Goal: Information Seeking & Learning: Learn about a topic

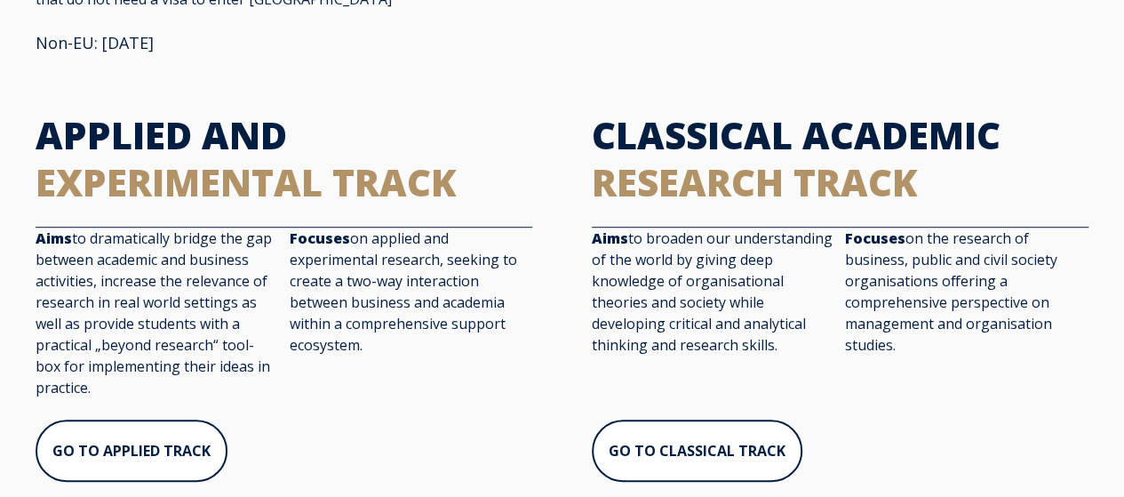
scroll to position [462, 0]
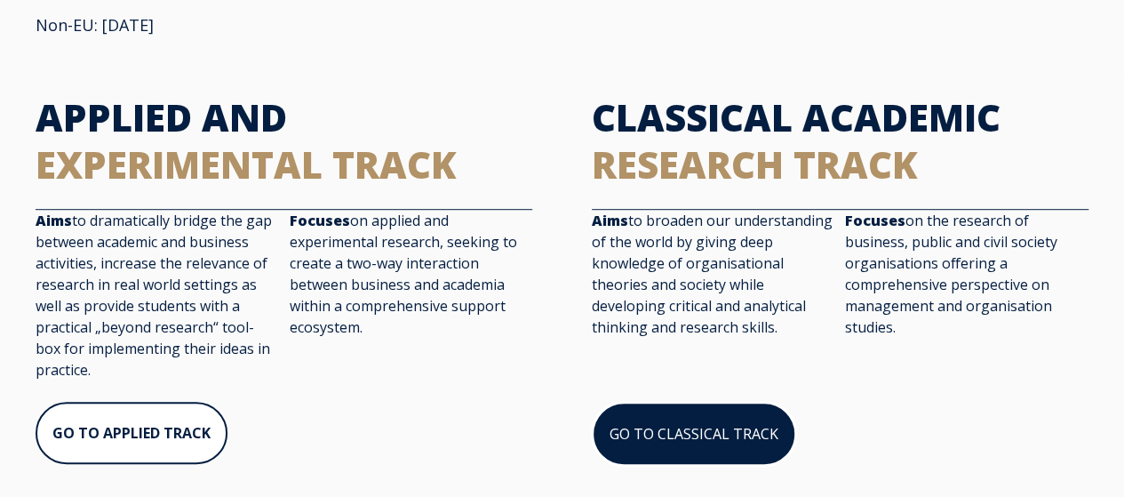
click at [676, 401] on link "GO TO CLASSICAL TRACK" at bounding box center [694, 433] width 204 height 64
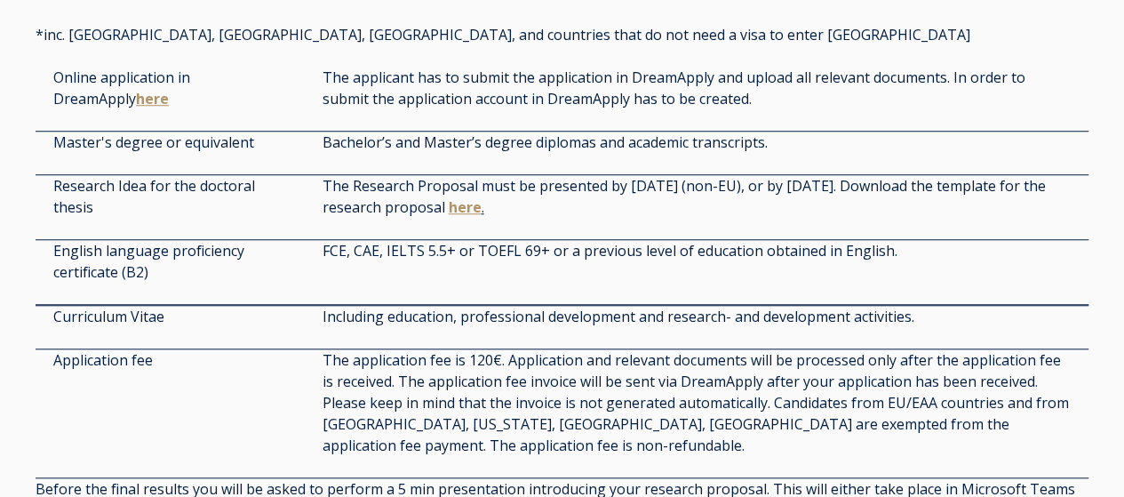
scroll to position [4491, 0]
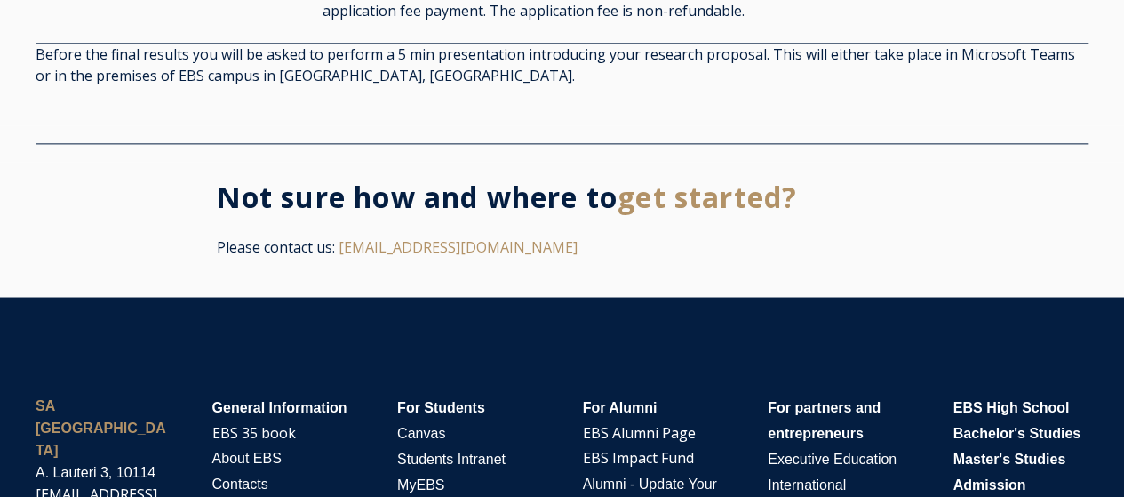
click at [1101, 145] on div at bounding box center [562, 143] width 1124 height 36
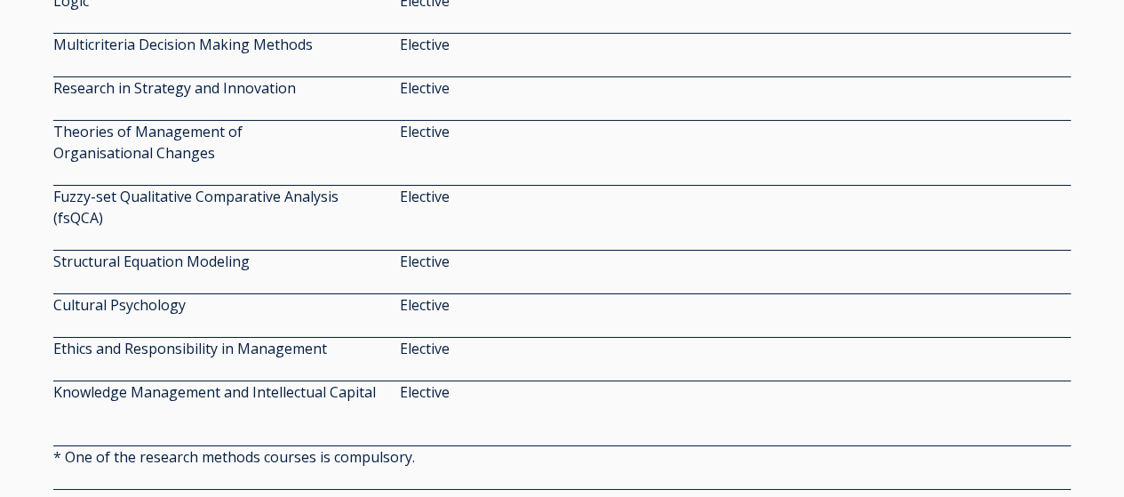
scroll to position [3476, 0]
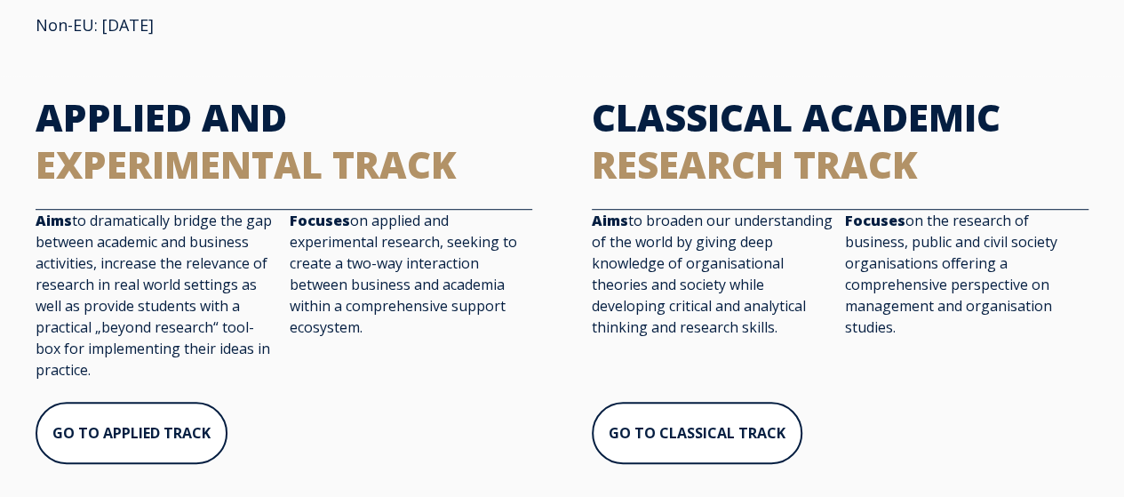
scroll to position [896, 0]
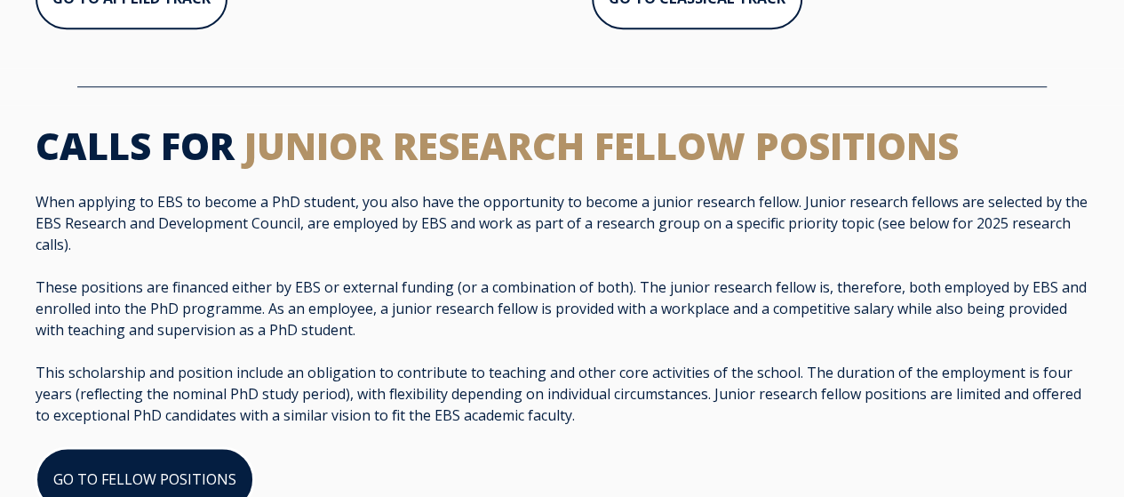
click at [190, 454] on link "GO TO FELLOW POSITIONS" at bounding box center [145, 479] width 219 height 64
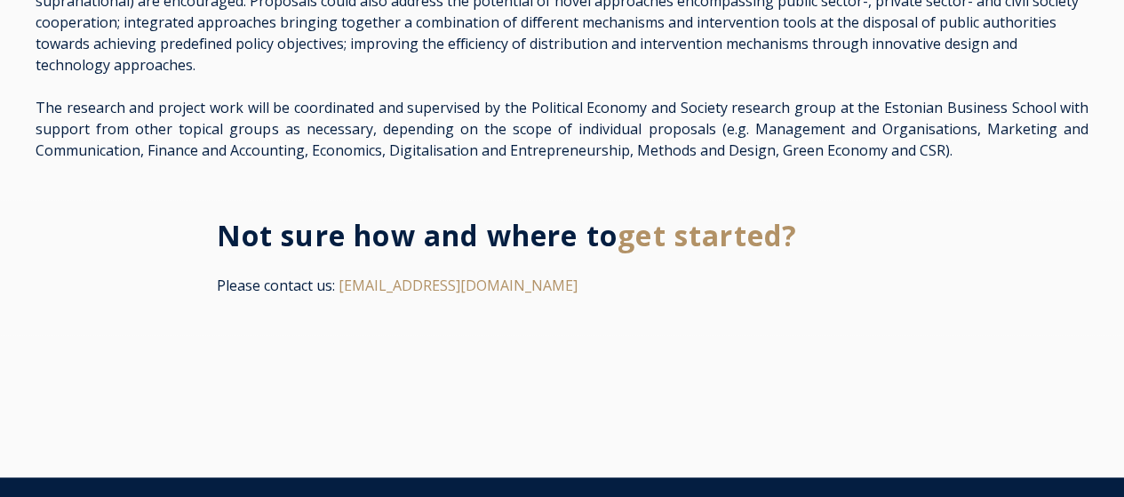
scroll to position [3038, 0]
